Goal: Complete application form: Complete application form

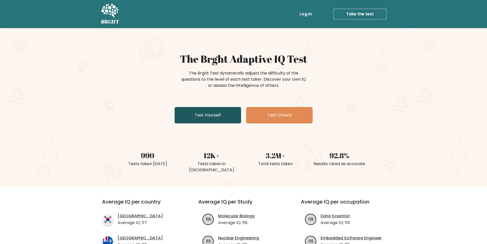
click at [205, 116] on link "Test Yourself" at bounding box center [208, 115] width 66 height 16
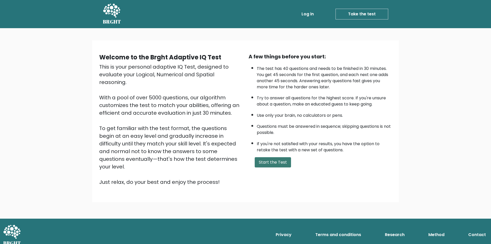
click at [274, 160] on button "Start the Test" at bounding box center [273, 162] width 36 height 10
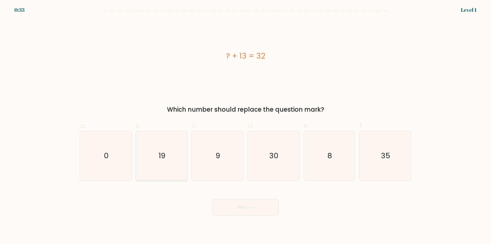
click at [166, 163] on icon "19" at bounding box center [161, 155] width 49 height 49
click at [245, 125] on input "b. 19" at bounding box center [245, 123] width 0 height 3
radio input "true"
click at [242, 205] on button "Next" at bounding box center [245, 207] width 66 height 16
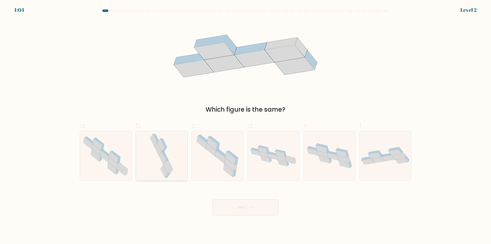
click at [171, 172] on icon at bounding box center [162, 155] width 26 height 49
click at [245, 125] on input "b." at bounding box center [245, 123] width 0 height 3
radio input "true"
click at [243, 210] on button "Next" at bounding box center [245, 207] width 66 height 16
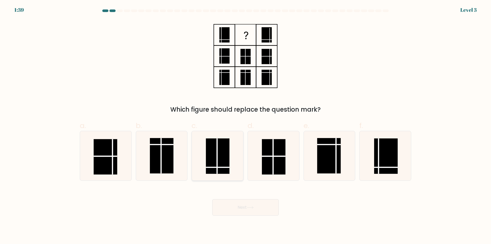
click at [212, 163] on rect at bounding box center [218, 155] width 24 height 35
click at [245, 125] on input "c." at bounding box center [245, 123] width 0 height 3
radio input "true"
click at [253, 212] on button "Next" at bounding box center [245, 207] width 66 height 16
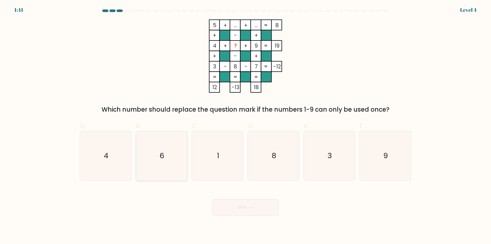
click at [157, 152] on icon "6" at bounding box center [161, 155] width 49 height 49
click at [245, 125] on input "b. 6" at bounding box center [245, 123] width 0 height 3
radio input "true"
click at [251, 209] on button "Next" at bounding box center [245, 207] width 66 height 16
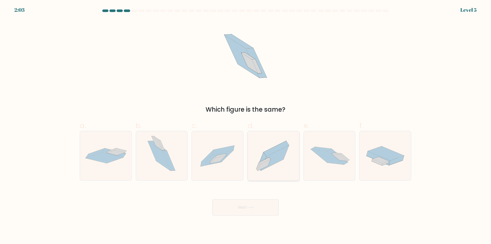
click at [282, 168] on icon at bounding box center [273, 155] width 51 height 45
click at [246, 125] on input "d." at bounding box center [245, 123] width 0 height 3
radio input "true"
click at [252, 205] on button "Next" at bounding box center [245, 207] width 66 height 16
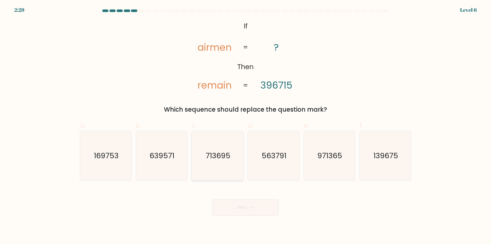
click at [212, 162] on icon "713695" at bounding box center [217, 155] width 49 height 49
click at [245, 125] on input "c. 713695" at bounding box center [245, 123] width 0 height 3
radio input "true"
click at [243, 204] on button "Next" at bounding box center [245, 207] width 66 height 16
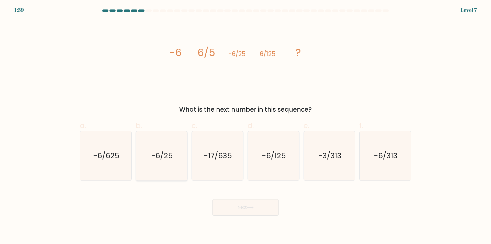
click at [162, 159] on text "-6/25" at bounding box center [162, 156] width 22 height 10
click at [245, 125] on input "b. -6/25" at bounding box center [245, 123] width 0 height 3
radio input "true"
click at [262, 209] on button "Next" at bounding box center [245, 207] width 66 height 16
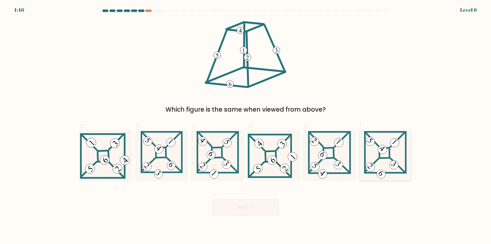
click at [380, 172] on 854 at bounding box center [381, 174] width 12 height 12
click at [246, 125] on input "f." at bounding box center [245, 123] width 0 height 3
radio input "true"
click at [267, 205] on button "Next" at bounding box center [245, 207] width 66 height 16
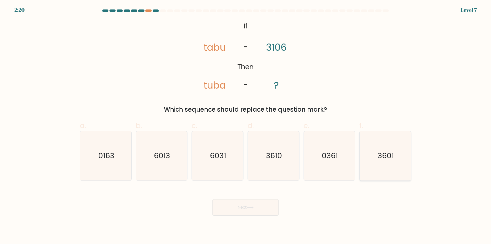
click at [389, 161] on icon "3601" at bounding box center [385, 155] width 49 height 49
click at [246, 125] on input "f. 3601" at bounding box center [245, 123] width 0 height 3
radio input "true"
click at [242, 206] on button "Next" at bounding box center [245, 207] width 66 height 16
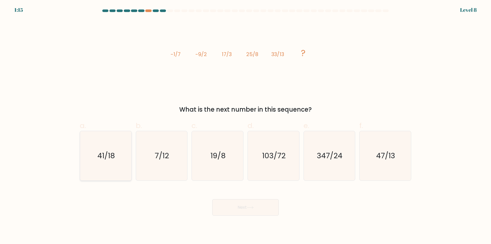
click at [102, 143] on icon "41/18" at bounding box center [105, 155] width 49 height 49
click at [245, 125] on input "a. 41/18" at bounding box center [245, 123] width 0 height 3
radio input "true"
click at [260, 210] on button "Next" at bounding box center [245, 207] width 66 height 16
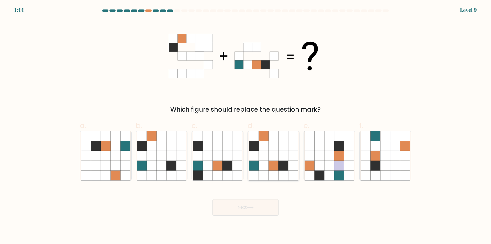
click at [275, 156] on icon at bounding box center [273, 156] width 10 height 10
click at [246, 125] on input "d." at bounding box center [245, 123] width 0 height 3
radio input "true"
click at [256, 205] on button "Next" at bounding box center [245, 207] width 66 height 16
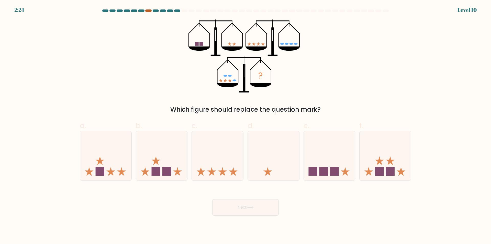
click at [148, 12] on div at bounding box center [148, 10] width 6 height 3
click at [158, 162] on icon at bounding box center [161, 156] width 51 height 42
click at [245, 125] on input "b." at bounding box center [245, 123] width 0 height 3
radio input "true"
click at [244, 211] on button "Next" at bounding box center [245, 207] width 66 height 16
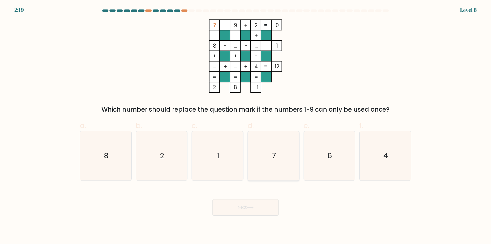
click at [278, 164] on icon "7" at bounding box center [273, 155] width 49 height 49
click at [246, 125] on input "d. 7" at bounding box center [245, 123] width 0 height 3
radio input "true"
click at [252, 209] on button "Next" at bounding box center [245, 207] width 66 height 16
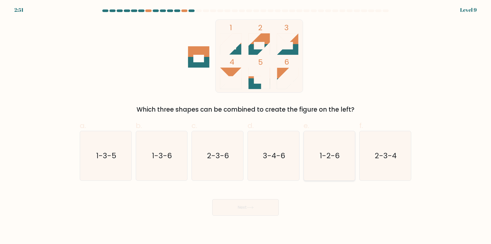
click at [341, 154] on icon "1-2-6" at bounding box center [329, 155] width 49 height 49
click at [246, 125] on input "e. 1-2-6" at bounding box center [245, 123] width 0 height 3
radio input "true"
click at [245, 205] on button "Next" at bounding box center [245, 207] width 66 height 16
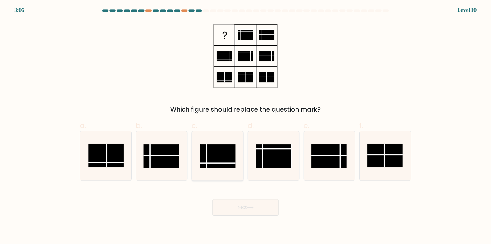
click at [211, 165] on rect at bounding box center [217, 156] width 35 height 24
click at [245, 125] on input "c." at bounding box center [245, 123] width 0 height 3
radio input "true"
click at [242, 208] on button "Next" at bounding box center [245, 207] width 66 height 16
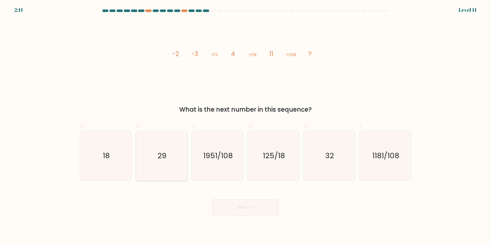
click at [144, 165] on icon "29" at bounding box center [161, 155] width 49 height 49
click at [245, 125] on input "b. 29" at bounding box center [245, 123] width 0 height 3
radio input "true"
click at [118, 167] on icon "18" at bounding box center [105, 155] width 49 height 49
click at [245, 125] on input "a. 18" at bounding box center [245, 123] width 0 height 3
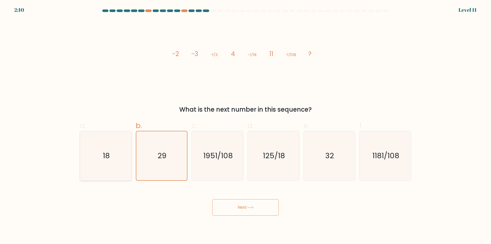
radio input "true"
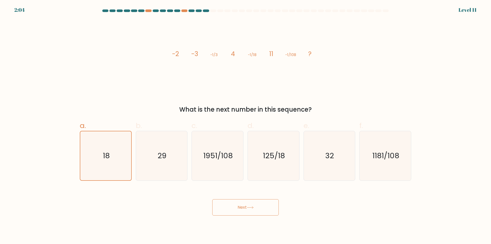
click at [247, 210] on button "Next" at bounding box center [245, 207] width 66 height 16
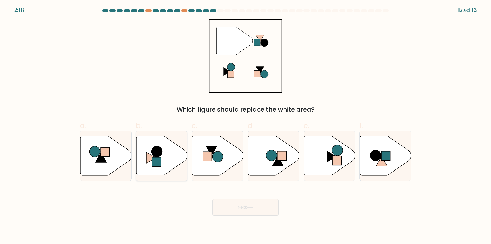
click at [160, 170] on icon at bounding box center [161, 155] width 51 height 39
click at [245, 125] on input "b." at bounding box center [245, 123] width 0 height 3
radio input "true"
click at [256, 211] on button "Next" at bounding box center [245, 207] width 66 height 16
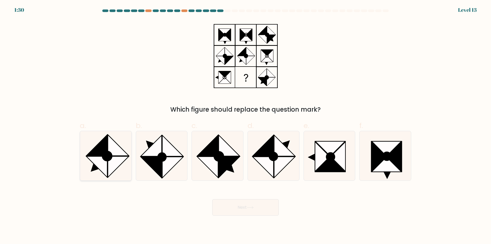
click at [111, 163] on icon at bounding box center [118, 166] width 21 height 21
click at [245, 125] on input "a." at bounding box center [245, 123] width 0 height 3
radio input "true"
click at [241, 207] on button "Next" at bounding box center [245, 207] width 66 height 16
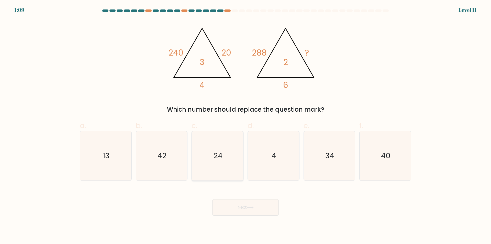
click at [217, 140] on icon "24" at bounding box center [217, 155] width 49 height 49
click at [245, 125] on input "c. 24" at bounding box center [245, 123] width 0 height 3
radio input "true"
click at [246, 210] on button "Next" at bounding box center [245, 207] width 66 height 16
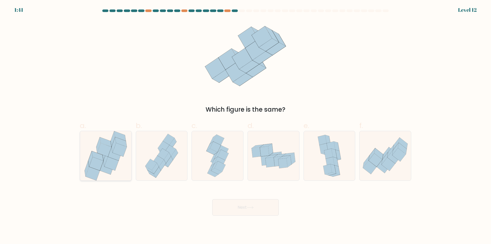
click at [97, 152] on icon at bounding box center [106, 155] width 46 height 49
click at [245, 125] on input "a." at bounding box center [245, 123] width 0 height 3
radio input "true"
click at [260, 207] on button "Next" at bounding box center [245, 207] width 66 height 16
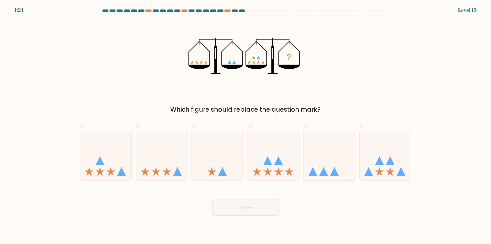
click at [334, 165] on icon at bounding box center [329, 156] width 51 height 42
click at [246, 125] on input "e." at bounding box center [245, 123] width 0 height 3
radio input "true"
click at [266, 213] on button "Next" at bounding box center [245, 207] width 66 height 16
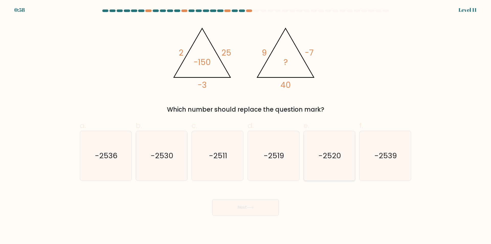
click at [324, 161] on icon "-2520" at bounding box center [329, 155] width 49 height 49
click at [246, 125] on input "e. -2520" at bounding box center [245, 123] width 0 height 3
radio input "true"
click at [258, 207] on button "Next" at bounding box center [245, 207] width 66 height 16
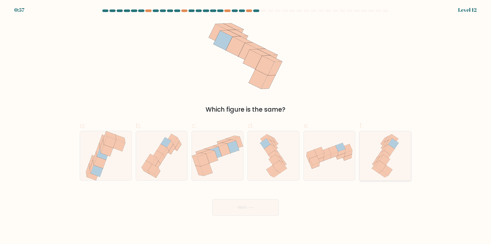
click at [369, 174] on div at bounding box center [385, 156] width 52 height 50
click at [246, 125] on input "f." at bounding box center [245, 123] width 0 height 3
radio input "true"
click at [228, 207] on button "Next" at bounding box center [245, 207] width 66 height 16
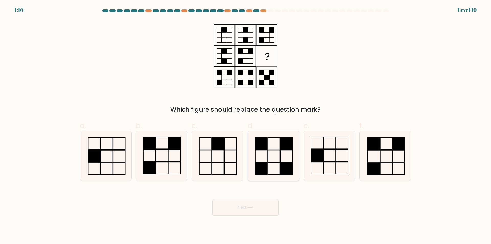
click at [278, 160] on icon at bounding box center [273, 155] width 49 height 49
click at [246, 125] on input "d." at bounding box center [245, 123] width 0 height 3
radio input "true"
click at [250, 205] on button "Next" at bounding box center [245, 207] width 66 height 16
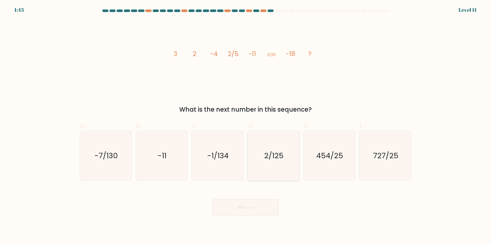
click at [283, 156] on text "2/125" at bounding box center [273, 156] width 19 height 10
click at [246, 125] on input "d. 2/125" at bounding box center [245, 123] width 0 height 3
radio input "true"
click at [256, 209] on button "Next" at bounding box center [245, 207] width 66 height 16
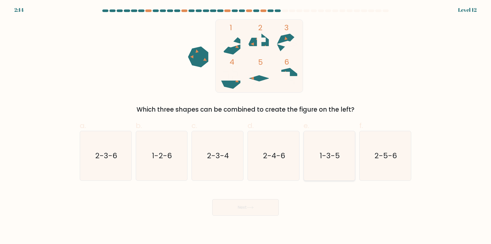
click at [332, 158] on text "1-3-5" at bounding box center [330, 156] width 20 height 10
click at [246, 125] on input "e. 1-3-5" at bounding box center [245, 123] width 0 height 3
radio input "true"
click at [229, 213] on button "Next" at bounding box center [245, 207] width 66 height 16
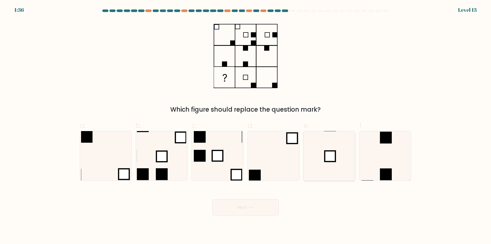
click at [331, 148] on icon at bounding box center [329, 155] width 49 height 49
click at [246, 125] on input "e." at bounding box center [245, 123] width 0 height 3
radio input "true"
click at [249, 203] on button "Next" at bounding box center [245, 207] width 66 height 16
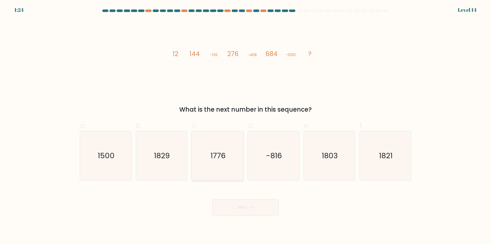
click at [220, 150] on icon "1776" at bounding box center [217, 155] width 49 height 49
click at [245, 125] on input "c. 1776" at bounding box center [245, 123] width 0 height 3
radio input "true"
click at [249, 208] on icon at bounding box center [250, 207] width 7 height 3
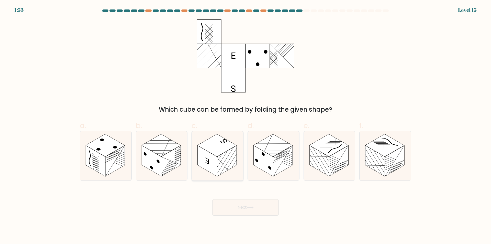
click at [226, 159] on rect at bounding box center [226, 160] width 19 height 31
click at [245, 125] on input "c." at bounding box center [245, 123] width 0 height 3
radio input "true"
click at [261, 205] on button "Next" at bounding box center [245, 207] width 66 height 16
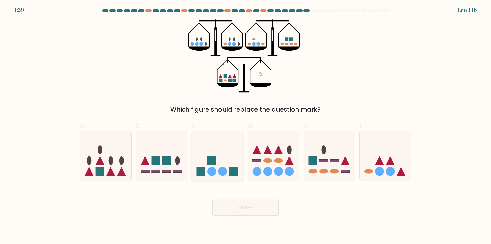
click at [230, 161] on icon at bounding box center [217, 156] width 51 height 42
click at [245, 125] on input "c." at bounding box center [245, 123] width 0 height 3
radio input "true"
click at [164, 171] on rect at bounding box center [166, 171] width 9 height 3
click at [245, 125] on input "b." at bounding box center [245, 123] width 0 height 3
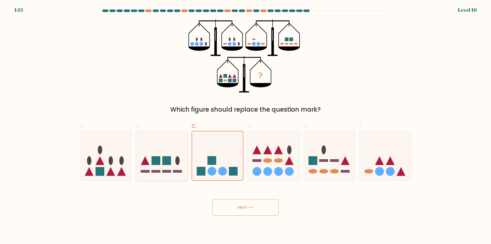
radio input "true"
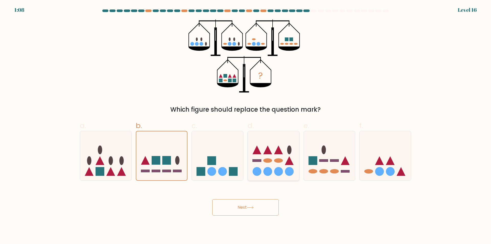
click at [289, 166] on icon at bounding box center [273, 156] width 51 height 42
click at [246, 125] on input "d." at bounding box center [245, 123] width 0 height 3
radio input "true"
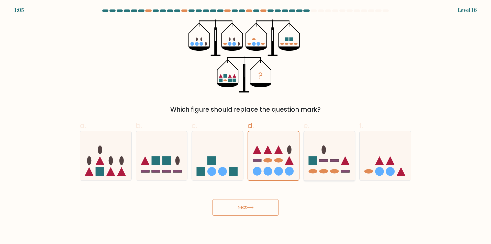
click at [332, 161] on rect at bounding box center [334, 160] width 9 height 3
click at [246, 125] on input "e." at bounding box center [245, 123] width 0 height 3
radio input "true"
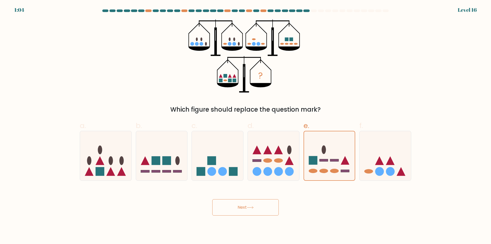
click at [268, 207] on button "Next" at bounding box center [245, 207] width 66 height 16
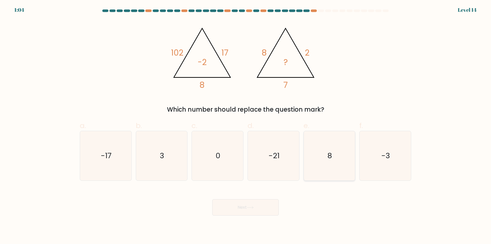
click at [319, 152] on icon "8" at bounding box center [329, 155] width 49 height 49
click at [246, 125] on input "e. 8" at bounding box center [245, 123] width 0 height 3
radio input "true"
click at [183, 167] on icon "3" at bounding box center [161, 155] width 49 height 49
click at [245, 125] on input "b. 3" at bounding box center [245, 123] width 0 height 3
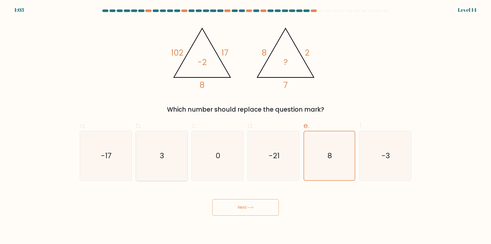
radio input "true"
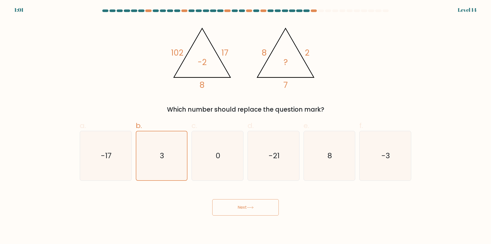
click at [250, 206] on icon at bounding box center [250, 207] width 7 height 3
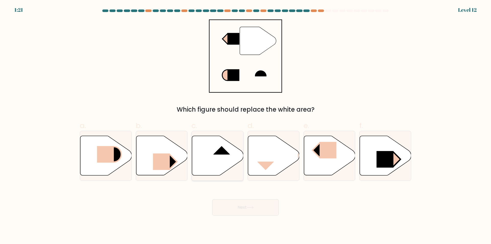
click at [200, 166] on icon at bounding box center [217, 155] width 51 height 39
click at [245, 125] on input "c." at bounding box center [245, 123] width 0 height 3
radio input "true"
click at [253, 211] on button "Next" at bounding box center [245, 207] width 66 height 16
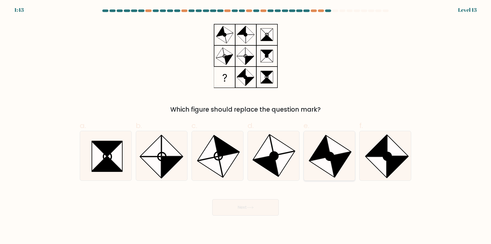
click at [331, 162] on icon at bounding box center [322, 166] width 25 height 20
click at [246, 125] on input "e." at bounding box center [245, 123] width 0 height 3
radio input "true"
click at [250, 208] on icon at bounding box center [250, 207] width 7 height 3
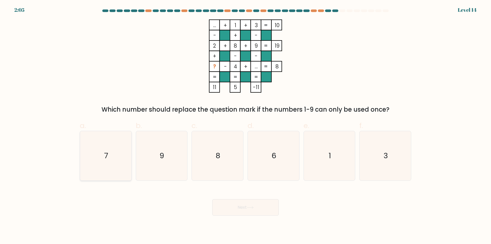
click at [114, 149] on icon "7" at bounding box center [105, 155] width 49 height 49
click at [245, 125] on input "a. 7" at bounding box center [245, 123] width 0 height 3
radio input "true"
click at [266, 206] on button "Next" at bounding box center [245, 207] width 66 height 16
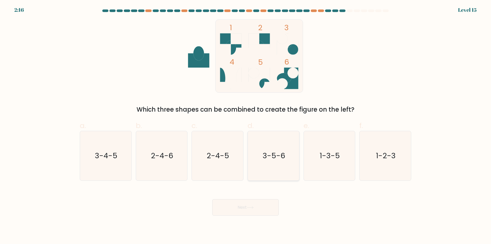
click at [273, 167] on icon "3-5-6" at bounding box center [273, 155] width 49 height 49
click at [246, 125] on input "d. 3-5-6" at bounding box center [245, 123] width 0 height 3
radio input "true"
click at [251, 205] on button "Next" at bounding box center [245, 207] width 66 height 16
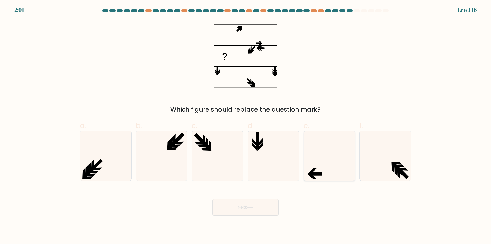
click at [332, 168] on icon at bounding box center [329, 155] width 49 height 49
click at [246, 125] on input "e." at bounding box center [245, 123] width 0 height 3
radio input "true"
click at [253, 209] on button "Next" at bounding box center [245, 207] width 66 height 16
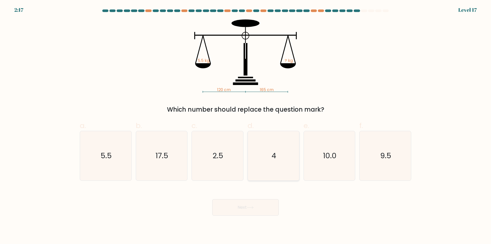
click at [248, 169] on div "4" at bounding box center [274, 156] width 52 height 50
click at [246, 125] on input "d. 4" at bounding box center [245, 123] width 0 height 3
radio input "true"
click at [225, 211] on button "Next" at bounding box center [245, 207] width 66 height 16
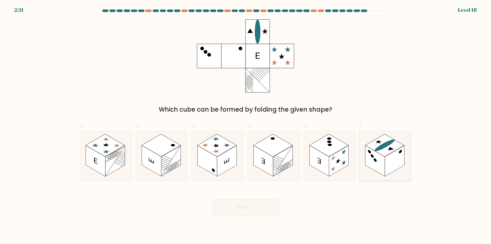
click at [386, 153] on rect at bounding box center [384, 145] width 39 height 23
click at [246, 125] on input "f." at bounding box center [245, 123] width 0 height 3
radio input "true"
click at [270, 202] on button "Next" at bounding box center [245, 207] width 66 height 16
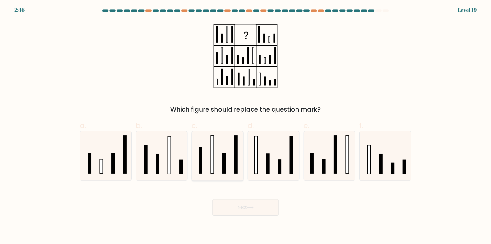
click at [221, 165] on icon at bounding box center [217, 155] width 49 height 49
click at [245, 125] on input "c." at bounding box center [245, 123] width 0 height 3
radio input "true"
click at [102, 167] on rect at bounding box center [101, 166] width 3 height 14
click at [245, 125] on input "a." at bounding box center [245, 123] width 0 height 3
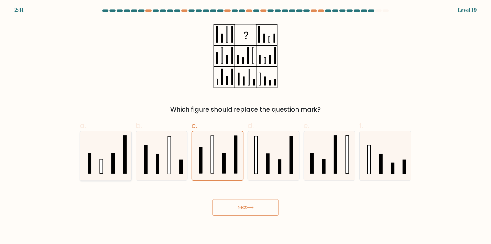
radio input "true"
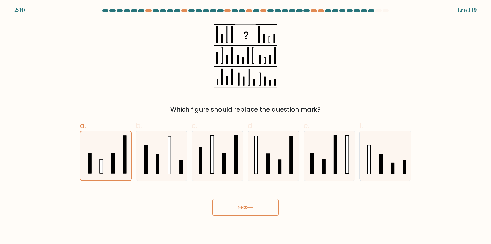
click at [249, 210] on button "Next" at bounding box center [245, 207] width 66 height 16
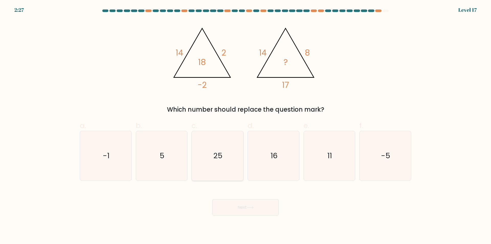
click at [218, 169] on icon "25" at bounding box center [217, 155] width 49 height 49
click at [245, 125] on input "c. 25" at bounding box center [245, 123] width 0 height 3
radio input "true"
click at [244, 206] on button "Next" at bounding box center [245, 207] width 66 height 16
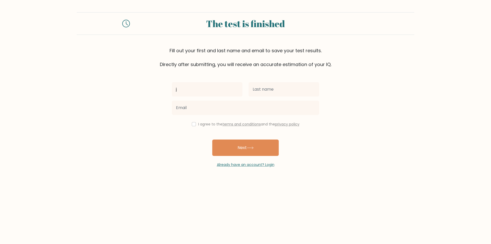
type input "j"
click at [273, 94] on input "text" at bounding box center [284, 89] width 71 height 14
type input "f"
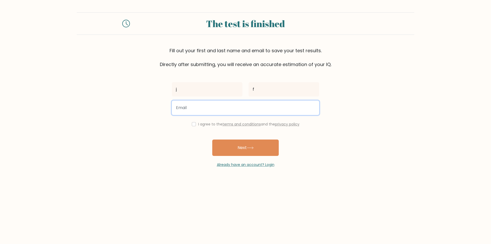
click at [231, 108] on input "email" at bounding box center [245, 107] width 147 height 14
type input "a@gmai"
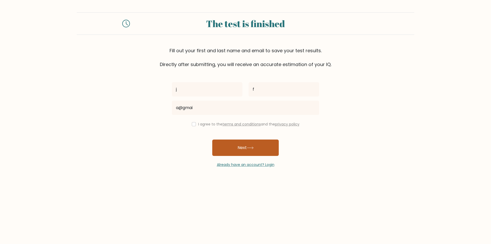
click at [229, 148] on button "Next" at bounding box center [245, 147] width 66 height 16
click at [194, 123] on input "checkbox" at bounding box center [194, 124] width 4 height 4
checkbox input "true"
click at [244, 146] on button "Next" at bounding box center [245, 147] width 66 height 16
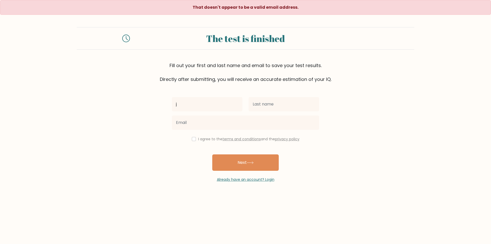
type input "j"
click at [259, 105] on input "text" at bounding box center [284, 104] width 71 height 14
type input "f"
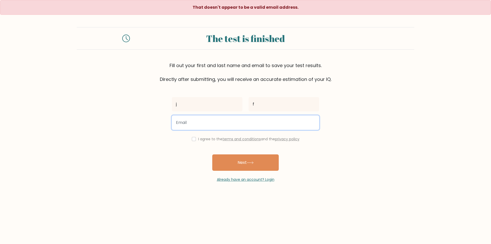
click at [240, 119] on input "email" at bounding box center [245, 122] width 147 height 14
type input "a@gmail.com"
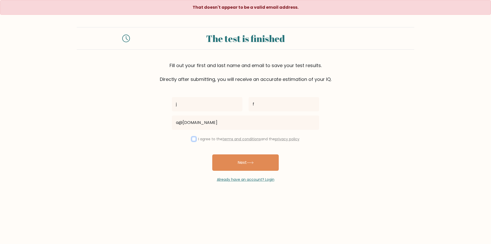
click at [192, 138] on input "checkbox" at bounding box center [194, 139] width 4 height 4
checkbox input "true"
click at [249, 161] on button "Next" at bounding box center [245, 162] width 66 height 16
type input "j"
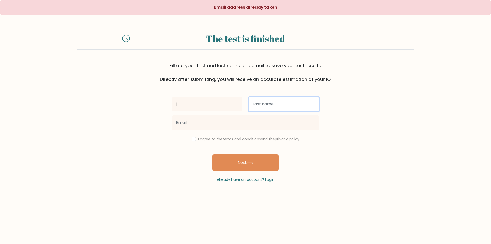
click at [268, 102] on input "text" at bounding box center [284, 104] width 71 height 14
type input "f"
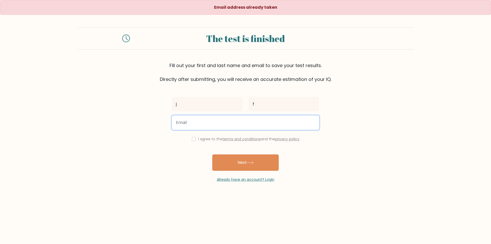
click at [235, 121] on input "email" at bounding box center [245, 122] width 147 height 14
type input "[EMAIL_ADDRESS][DOMAIN_NAME]"
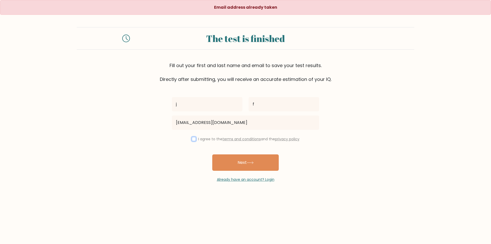
click at [193, 139] on input "checkbox" at bounding box center [194, 139] width 4 height 4
checkbox input "true"
click at [226, 159] on button "Next" at bounding box center [245, 162] width 66 height 16
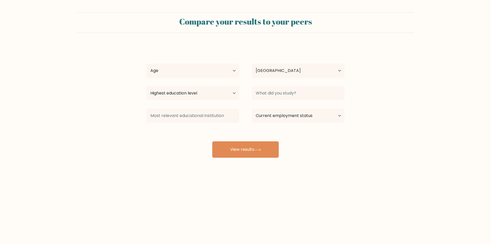
select select "NZ"
click at [220, 71] on select "Age Under [DEMOGRAPHIC_DATA] [DEMOGRAPHIC_DATA] [DEMOGRAPHIC_DATA] [DEMOGRAPHIC…" at bounding box center [192, 70] width 93 height 14
select select "18_24"
click at [146, 63] on select "Age Under [DEMOGRAPHIC_DATA] [DEMOGRAPHIC_DATA] [DEMOGRAPHIC_DATA] [DEMOGRAPHIC…" at bounding box center [192, 70] width 93 height 14
click at [274, 118] on select "Current employment status Employed Student Retired Other / prefer not to answer" at bounding box center [298, 115] width 93 height 14
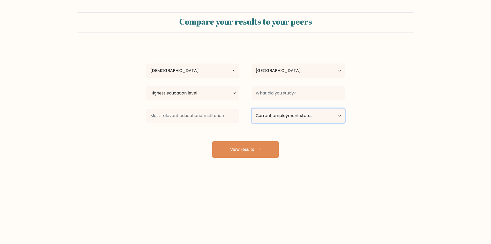
select select "other"
click at [252, 108] on select "Current employment status Employed Student Retired Other / prefer not to answer" at bounding box center [298, 115] width 93 height 14
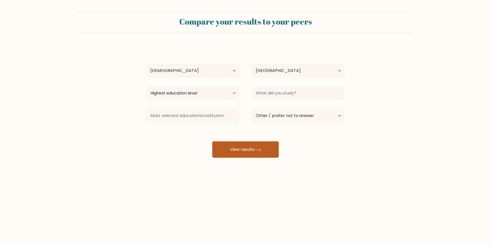
click at [243, 147] on button "View results" at bounding box center [245, 149] width 66 height 16
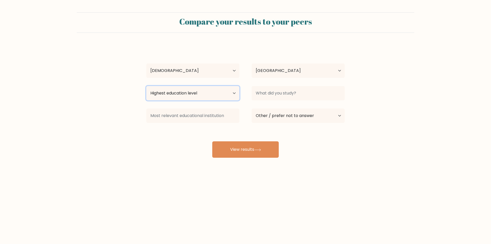
click at [215, 95] on select "Highest education level No schooling Primary Lower Secondary Upper Secondary Oc…" at bounding box center [192, 93] width 93 height 14
select select "upper_secondary"
click at [146, 86] on select "Highest education level No schooling Primary Lower Secondary Upper Secondary Oc…" at bounding box center [192, 93] width 93 height 14
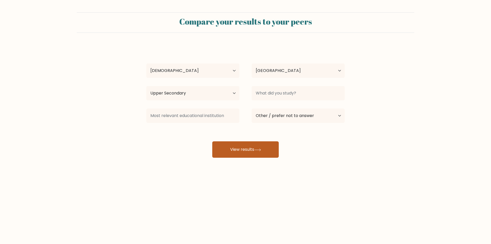
click at [247, 151] on button "View results" at bounding box center [245, 149] width 66 height 16
type input "e"
click at [259, 144] on button "View results" at bounding box center [245, 149] width 66 height 16
type input "e"
click at [255, 151] on button "View results" at bounding box center [245, 149] width 66 height 16
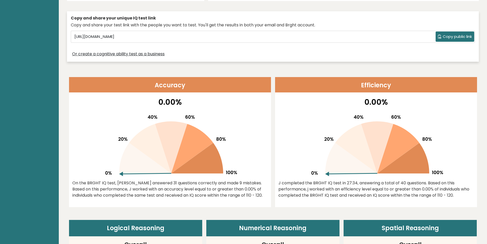
scroll to position [88, 0]
